Goal: Task Accomplishment & Management: Manage account settings

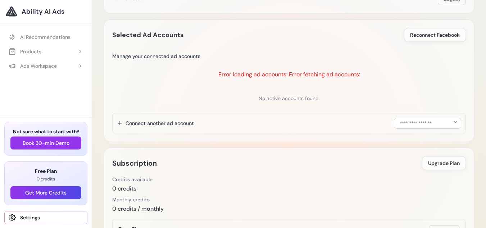
scroll to position [91, 0]
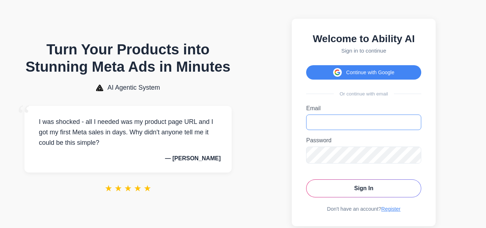
type input "**********"
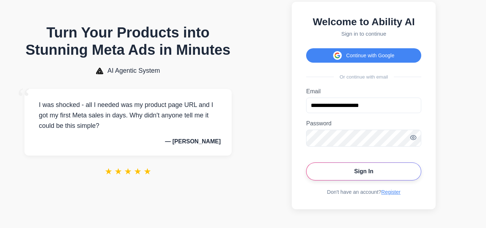
click at [372, 164] on button "Sign In" at bounding box center [363, 171] width 115 height 18
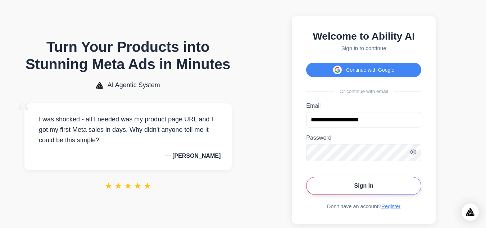
click at [339, 189] on button "Sign In" at bounding box center [363, 185] width 115 height 18
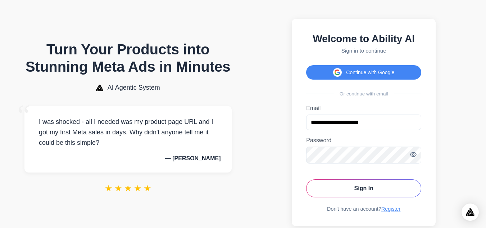
scroll to position [27, 0]
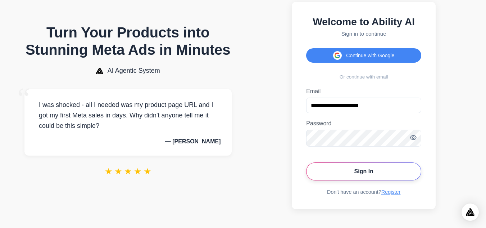
click at [344, 165] on button "Sign In" at bounding box center [363, 171] width 115 height 18
click at [371, 165] on button "Sign In" at bounding box center [363, 171] width 115 height 18
